Goal: Transaction & Acquisition: Book appointment/travel/reservation

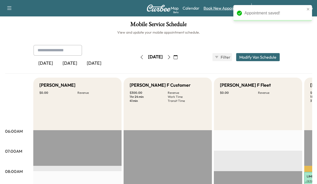
click at [218, 8] on link "Book New Appointment" at bounding box center [225, 8] width 43 height 6
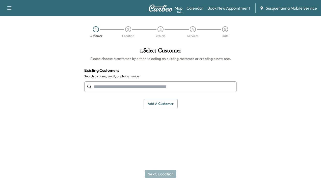
click at [172, 85] on input "text" at bounding box center [160, 86] width 153 height 11
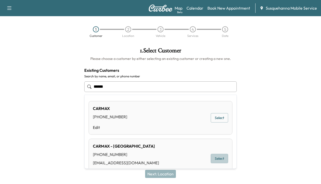
click at [222, 160] on button "Select" at bounding box center [219, 158] width 17 height 9
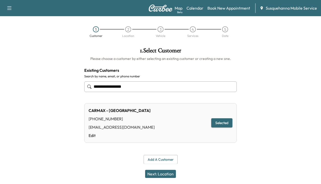
type input "**********"
click at [161, 174] on button "Next: Location" at bounding box center [160, 174] width 31 height 8
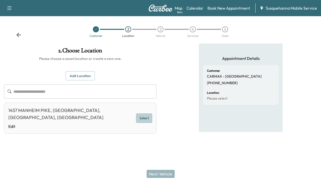
click at [138, 113] on button "Select" at bounding box center [144, 117] width 16 height 9
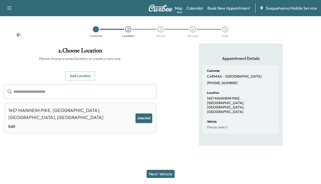
click at [156, 173] on button "Next: Vehicle" at bounding box center [161, 174] width 28 height 8
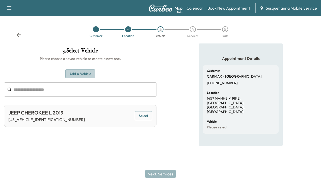
click at [86, 71] on button "Add a Vehicle" at bounding box center [80, 73] width 30 height 9
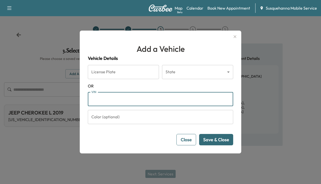
click at [93, 96] on input "VIN" at bounding box center [160, 99] width 145 height 14
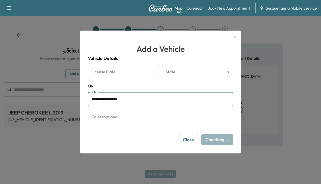
type input "**********"
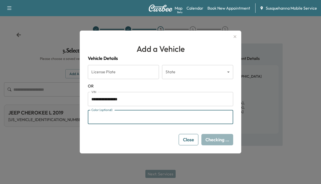
click at [107, 115] on input "Color (optional)" at bounding box center [160, 117] width 145 height 14
type input "****"
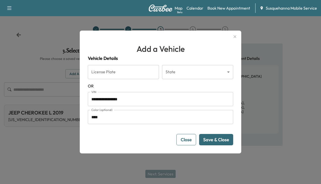
click at [211, 137] on button "Save & Close" at bounding box center [216, 139] width 34 height 11
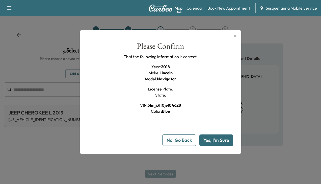
click at [211, 137] on button "Yes, I'm Sure" at bounding box center [217, 139] width 34 height 11
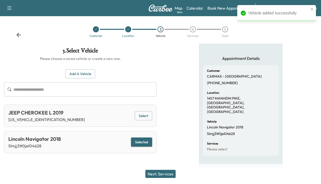
click at [153, 174] on button "Next: Services" at bounding box center [160, 174] width 30 height 8
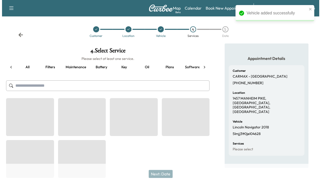
scroll to position [0, 67]
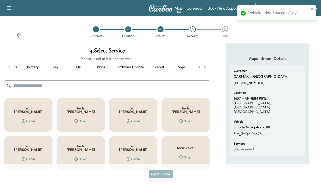
click at [126, 108] on h5 "Tech: [PERSON_NAME]" at bounding box center [133, 109] width 32 height 7
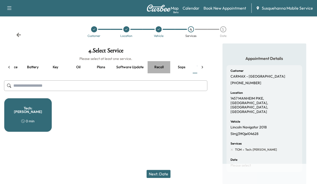
click at [157, 69] on button "Recall" at bounding box center [159, 67] width 23 height 12
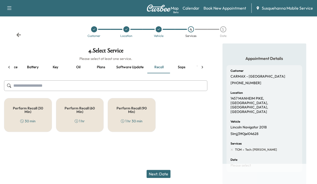
click at [29, 113] on h5 "Perform Recall (30 Min)" at bounding box center [27, 109] width 31 height 7
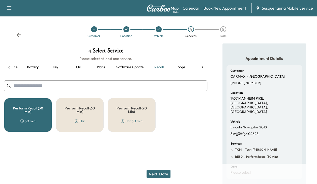
click at [163, 174] on button "Next: Date" at bounding box center [159, 174] width 24 height 8
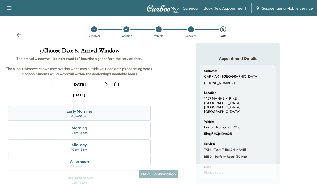
click at [113, 112] on div "Early Morning 6 am - 10 am" at bounding box center [79, 113] width 143 height 15
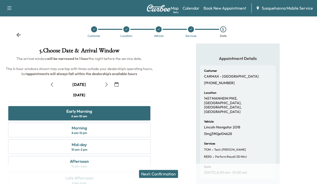
click at [155, 171] on button "Next: Confirmation" at bounding box center [158, 174] width 39 height 8
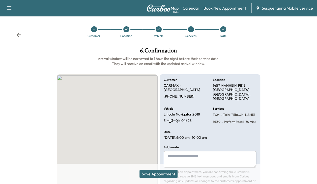
click at [155, 171] on button "Save Appointment" at bounding box center [159, 174] width 38 height 8
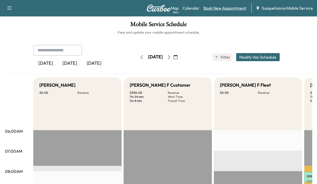
click at [225, 10] on link "Book New Appointment" at bounding box center [225, 8] width 43 height 6
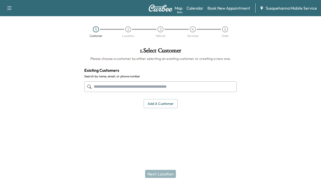
click at [198, 88] on input "text" at bounding box center [160, 86] width 153 height 11
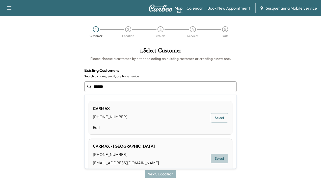
click at [216, 156] on button "Select" at bounding box center [219, 158] width 17 height 9
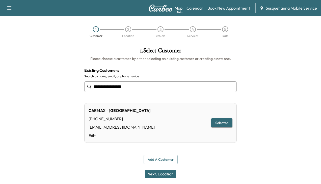
type input "**********"
click at [169, 172] on button "Next: Location" at bounding box center [160, 174] width 31 height 8
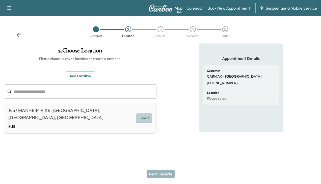
click at [144, 116] on button "Select" at bounding box center [144, 117] width 16 height 9
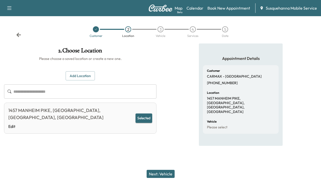
click at [160, 176] on button "Next: Vehicle" at bounding box center [161, 174] width 28 height 8
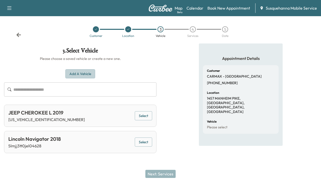
click at [86, 74] on button "Add a Vehicle" at bounding box center [80, 73] width 30 height 9
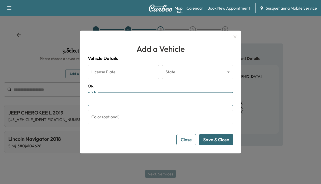
click at [107, 103] on input "VIN" at bounding box center [160, 99] width 145 height 14
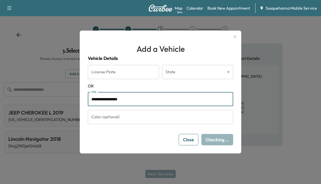
type input "**********"
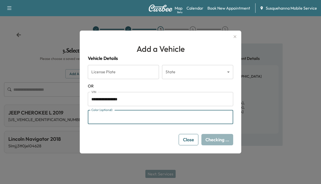
click at [117, 119] on input "Color (optional)" at bounding box center [160, 117] width 145 height 14
type input "******"
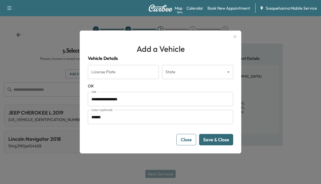
click at [213, 137] on button "Save & Close" at bounding box center [216, 139] width 34 height 11
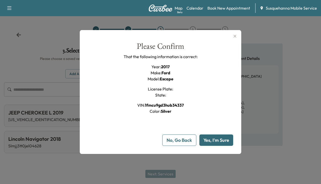
click at [213, 137] on button "Yes, I'm Sure" at bounding box center [217, 139] width 34 height 11
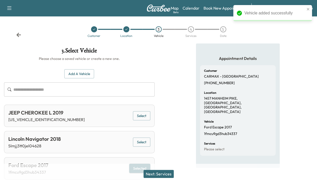
click at [158, 174] on button "Next: Services" at bounding box center [159, 174] width 30 height 8
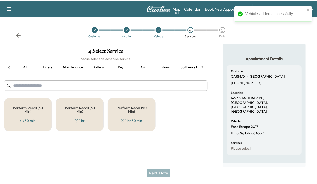
scroll to position [0, 17]
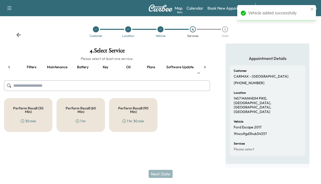
click at [22, 113] on div "Perform Recall (30 Min) 30 min" at bounding box center [28, 115] width 48 height 34
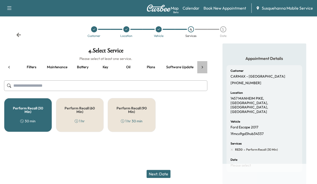
click at [204, 67] on icon at bounding box center [202, 67] width 5 height 5
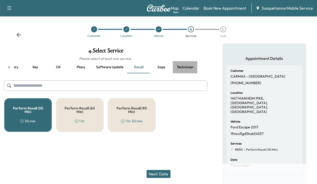
click at [183, 68] on button "Technician" at bounding box center [185, 67] width 25 height 12
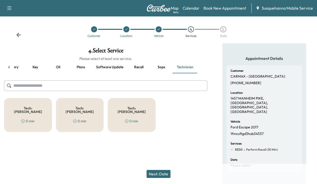
click at [20, 105] on div "Tech: Colton M 0 min" at bounding box center [28, 115] width 48 height 34
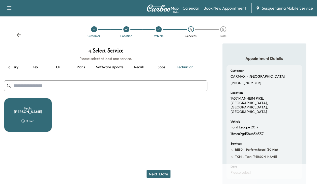
click at [158, 175] on button "Next: Date" at bounding box center [159, 174] width 24 height 8
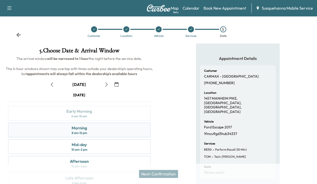
click at [112, 128] on div "Morning 8 am - 12 pm" at bounding box center [79, 129] width 143 height 15
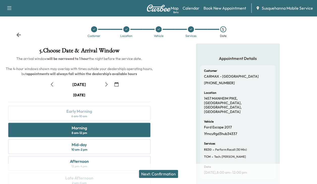
click at [169, 173] on button "Next: Confirmation" at bounding box center [158, 174] width 39 height 8
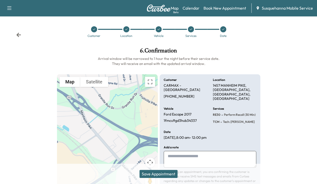
click at [169, 173] on button "Save Appointment" at bounding box center [159, 174] width 38 height 8
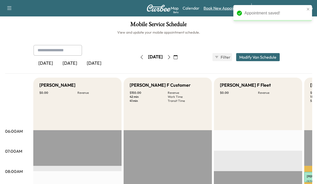
click at [224, 9] on link "Book New Appointment" at bounding box center [225, 8] width 43 height 6
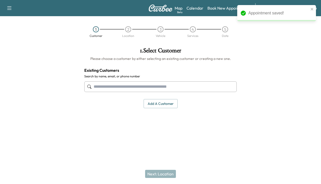
click at [170, 87] on input "text" at bounding box center [160, 86] width 153 height 11
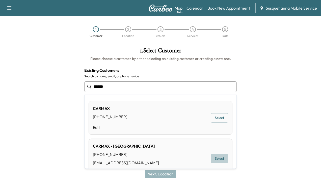
click at [220, 156] on button "Select" at bounding box center [219, 158] width 17 height 9
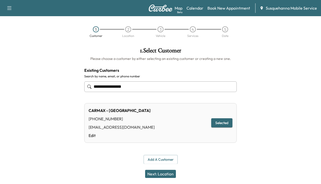
type input "**********"
click at [158, 174] on button "Next: Location" at bounding box center [160, 174] width 31 height 8
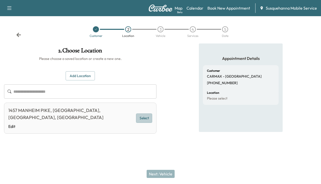
click at [143, 116] on button "Select" at bounding box center [144, 117] width 16 height 9
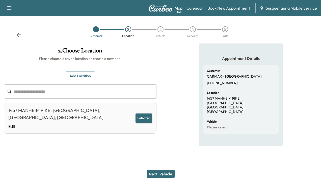
click at [157, 173] on button "Next: Vehicle" at bounding box center [161, 174] width 28 height 8
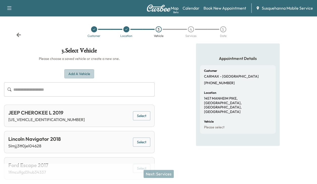
click at [84, 74] on button "Add a Vehicle" at bounding box center [79, 73] width 30 height 9
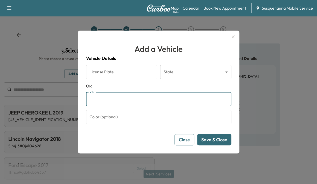
click at [105, 99] on input "VIN" at bounding box center [158, 99] width 145 height 14
type input "**********"
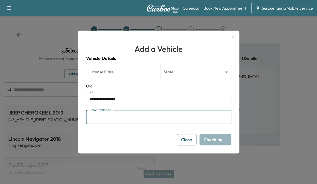
click at [120, 122] on input "Color (optional)" at bounding box center [158, 117] width 145 height 14
type input "****"
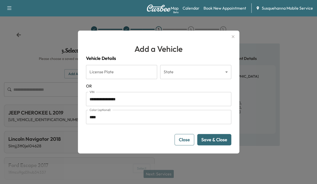
click at [211, 137] on button "Save & Close" at bounding box center [215, 139] width 34 height 11
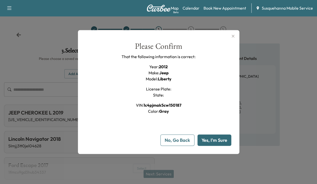
click at [211, 137] on button "Yes, I'm Sure" at bounding box center [215, 139] width 34 height 11
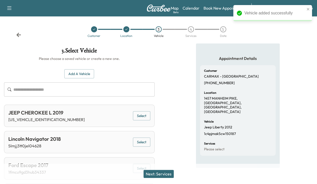
click at [167, 172] on button "Next: Services" at bounding box center [159, 174] width 30 height 8
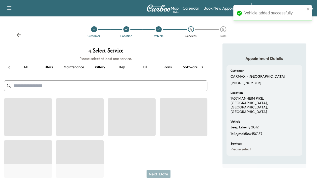
scroll to position [0, 67]
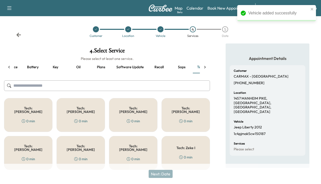
click at [138, 100] on div "Tech: Colton M 0 min" at bounding box center [133, 115] width 48 height 34
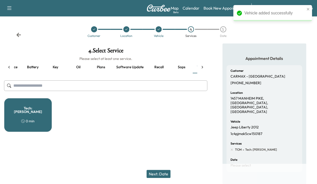
click at [157, 66] on button "Recall" at bounding box center [159, 67] width 23 height 12
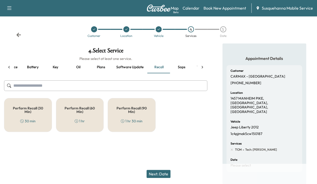
click at [34, 111] on h5 "Perform Recall (30 Min)" at bounding box center [27, 109] width 31 height 7
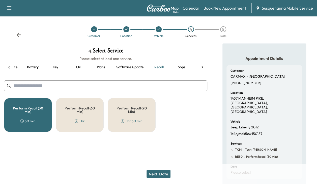
click at [164, 170] on button "Next: Date" at bounding box center [159, 174] width 24 height 8
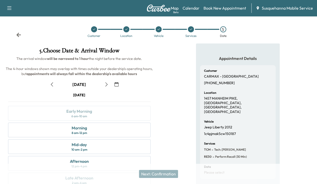
click at [108, 86] on icon "button" at bounding box center [107, 84] width 4 height 4
click at [95, 114] on div "Early Morning 6 am - 10 am" at bounding box center [79, 113] width 143 height 15
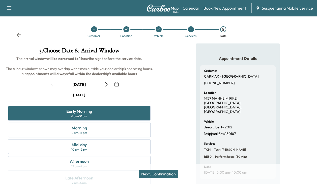
click at [147, 172] on button "Next: Confirmation" at bounding box center [158, 174] width 39 height 8
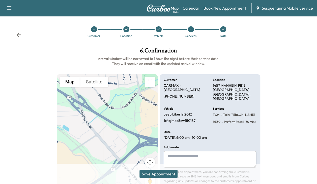
click at [147, 172] on button "Save Appointment" at bounding box center [159, 174] width 38 height 8
